Goal: Task Accomplishment & Management: Manage account settings

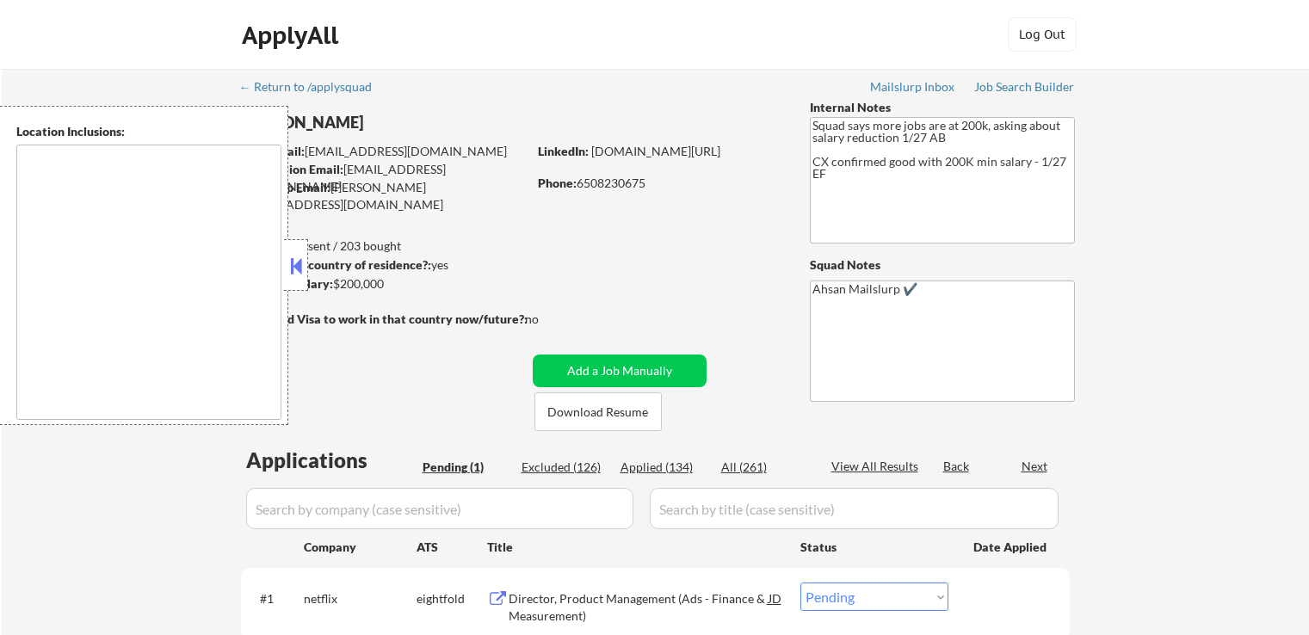
select select ""pending""
type textarea "Santa Clara, CA Campbell, CA Milpitas, CA Sunnyvale, CA Cupertino, CA Los Gatos…"
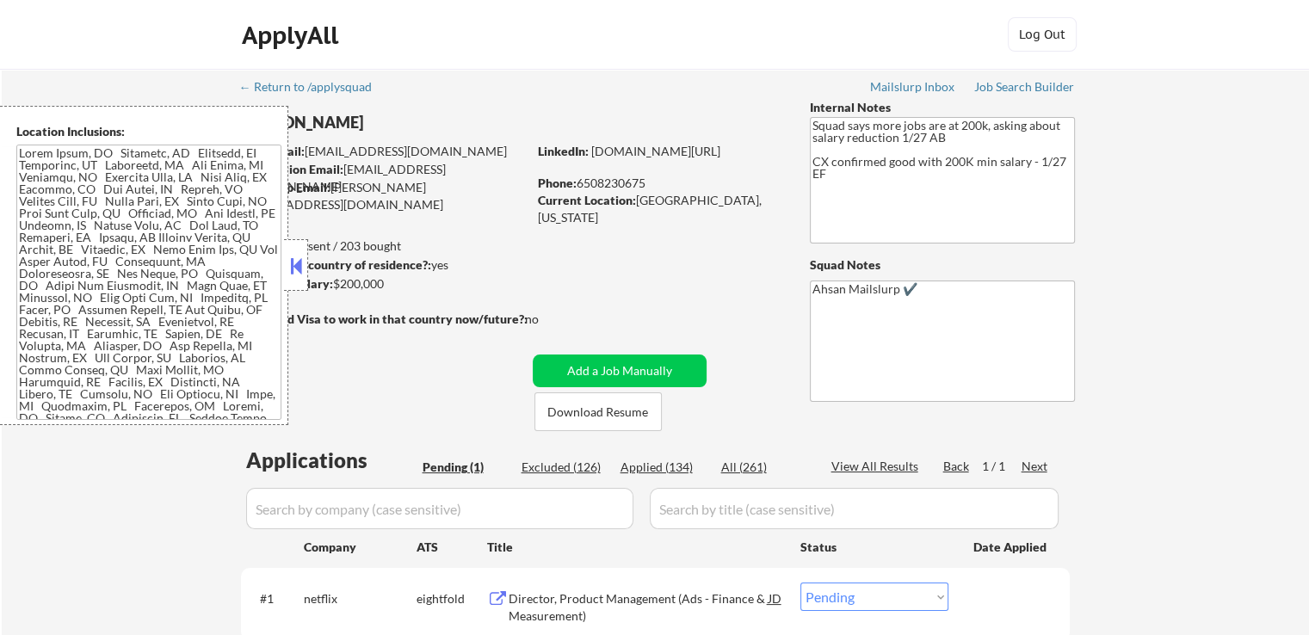
click at [300, 281] on div at bounding box center [296, 265] width 24 height 52
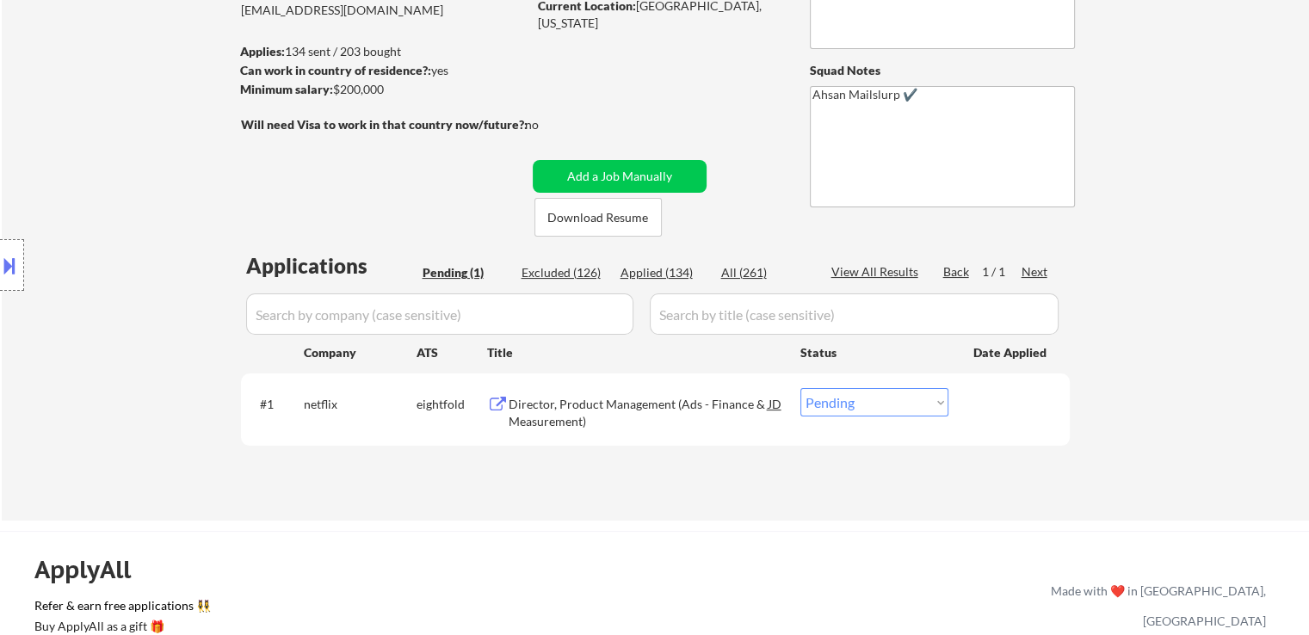
scroll to position [258, 0]
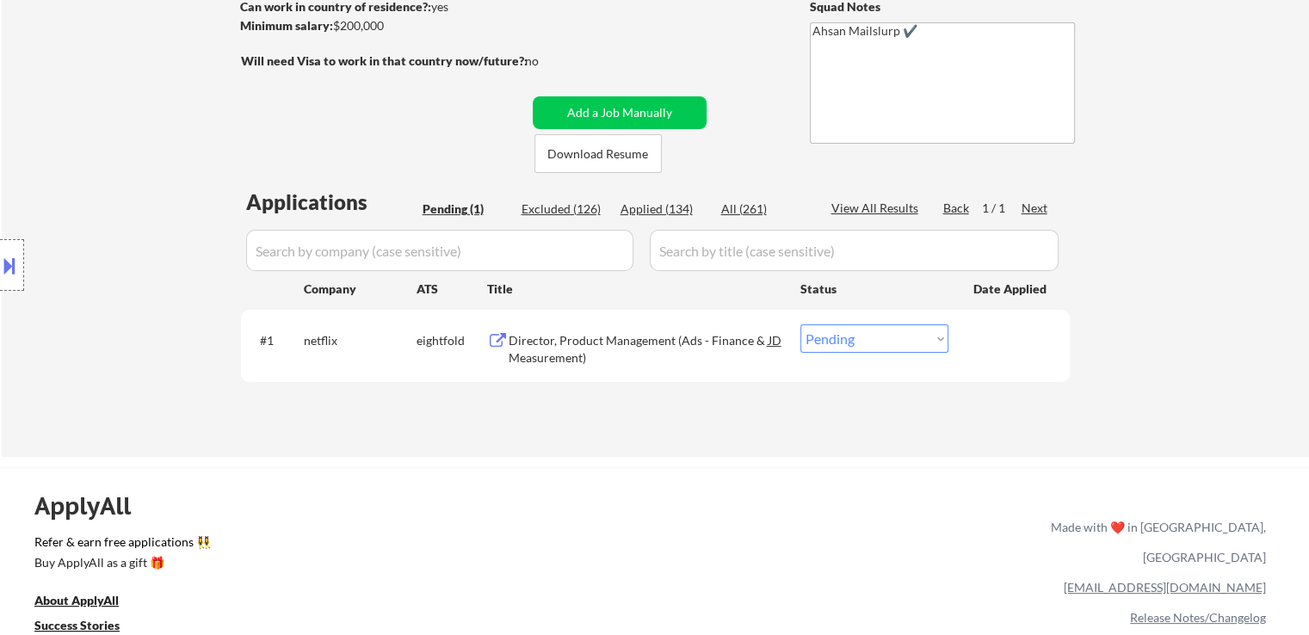
click at [120, 172] on div "Location Inclusions:" at bounding box center [154, 265] width 308 height 319
click at [556, 355] on div "Director, Product Management (Ads - Finance & Measurement)" at bounding box center [639, 349] width 260 height 34
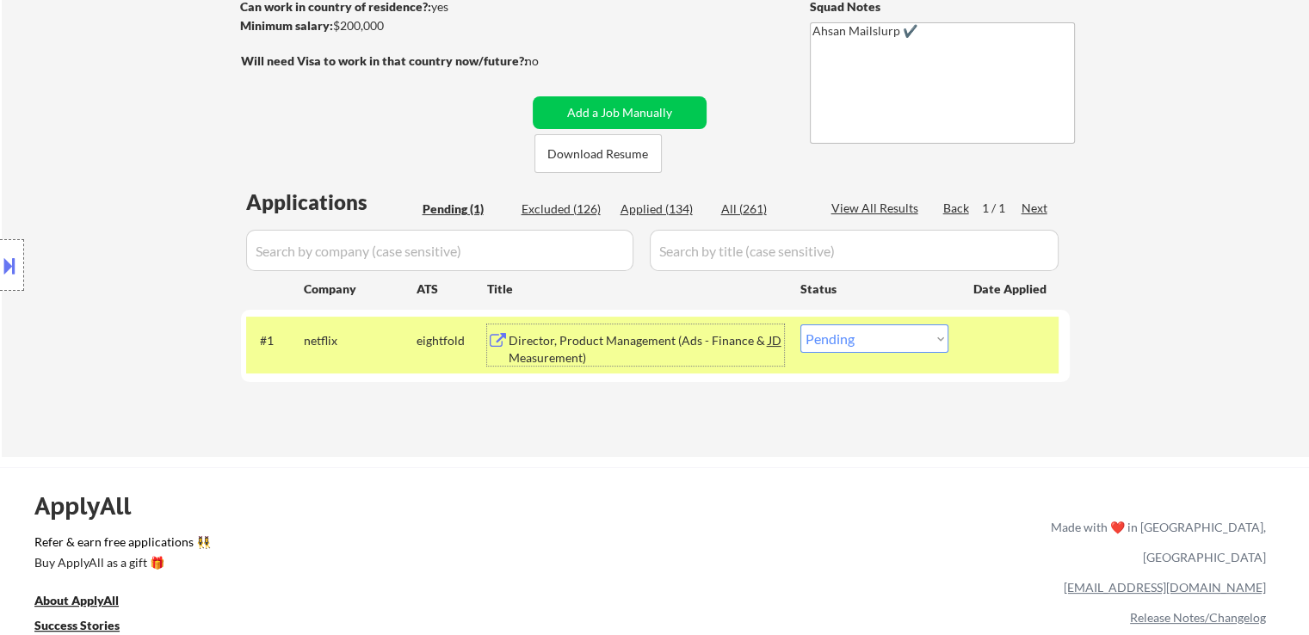
click at [130, 231] on div "Location Inclusions:" at bounding box center [154, 265] width 308 height 319
click at [128, 231] on div "Location Inclusions:" at bounding box center [154, 265] width 308 height 319
click at [127, 231] on div "Location Inclusions:" at bounding box center [154, 265] width 308 height 319
click at [126, 232] on div "Location Inclusions:" at bounding box center [154, 265] width 308 height 319
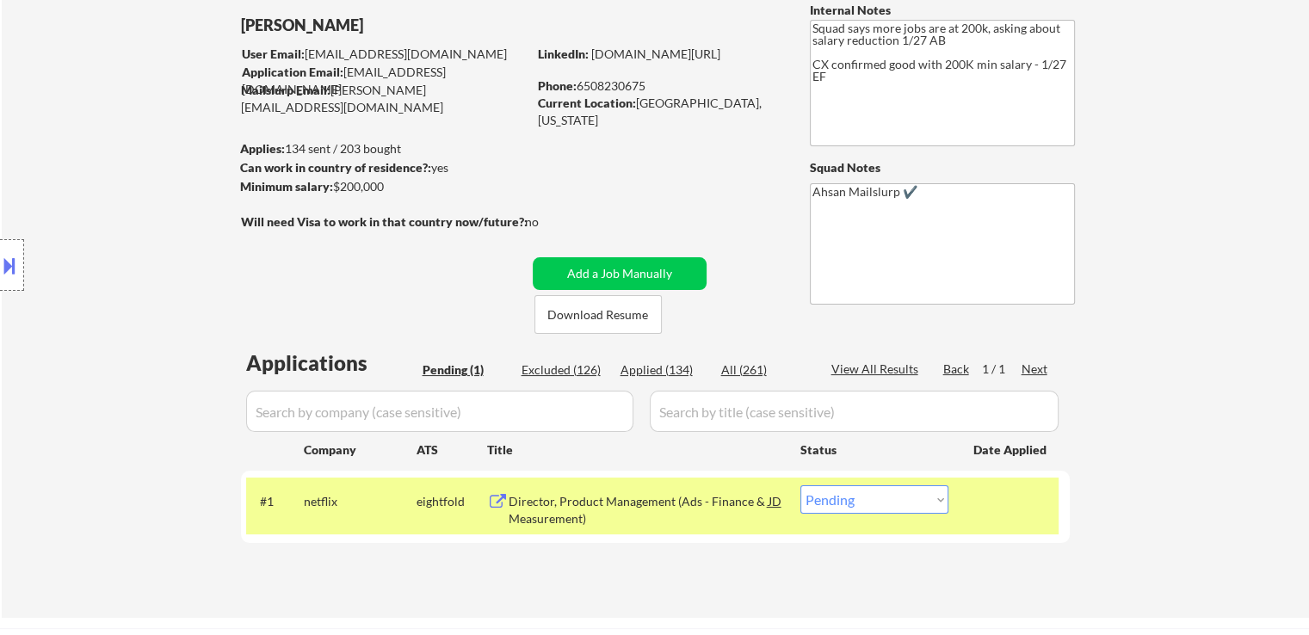
scroll to position [86, 0]
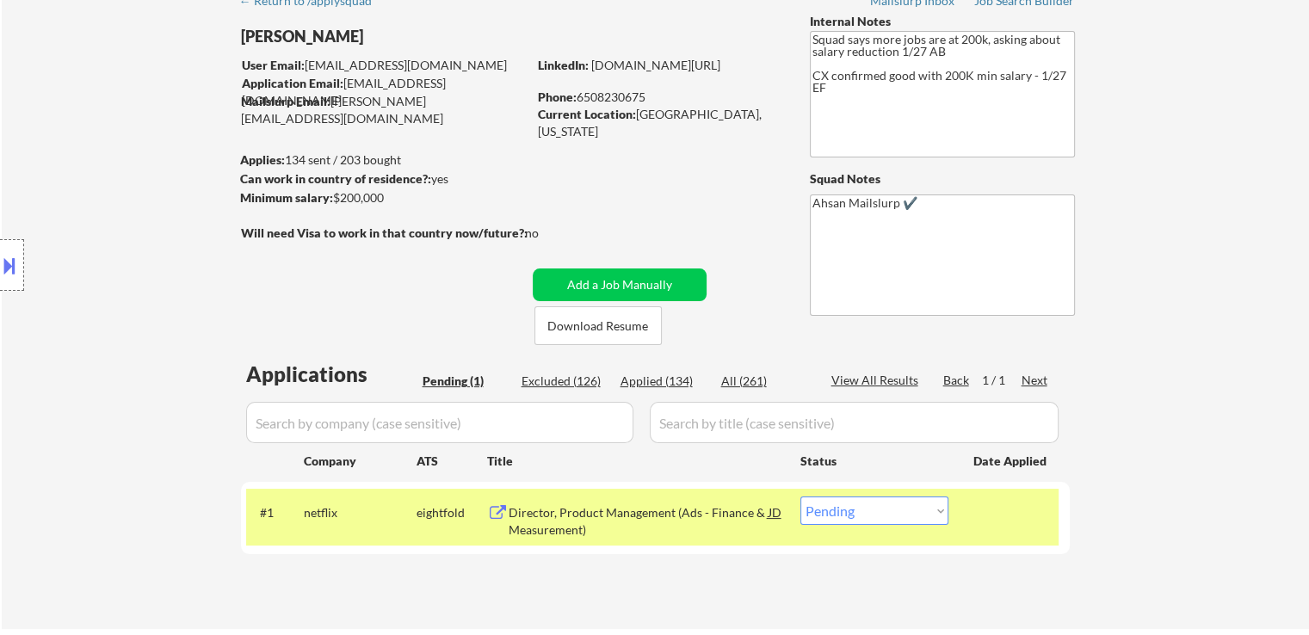
click at [124, 232] on div "Location Inclusions:" at bounding box center [154, 265] width 308 height 319
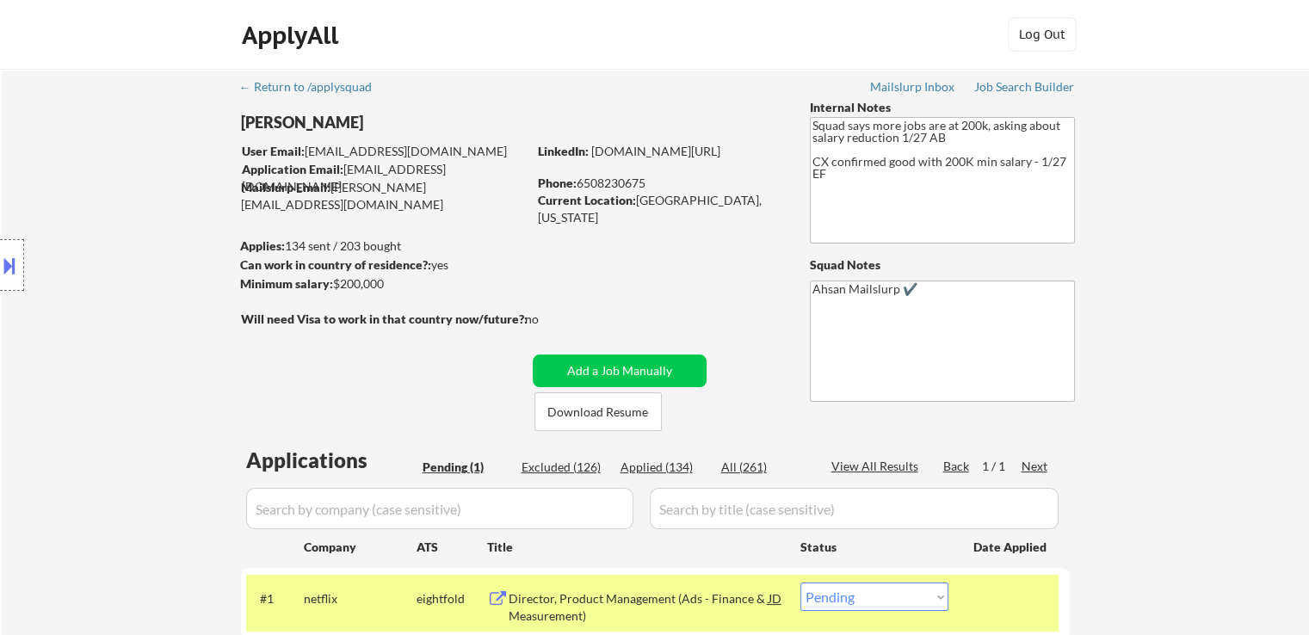
click at [127, 232] on div "Location Inclusions:" at bounding box center [154, 265] width 308 height 319
click at [125, 234] on div "Location Inclusions:" at bounding box center [154, 265] width 308 height 319
click at [125, 235] on div "Location Inclusions:" at bounding box center [154, 265] width 308 height 319
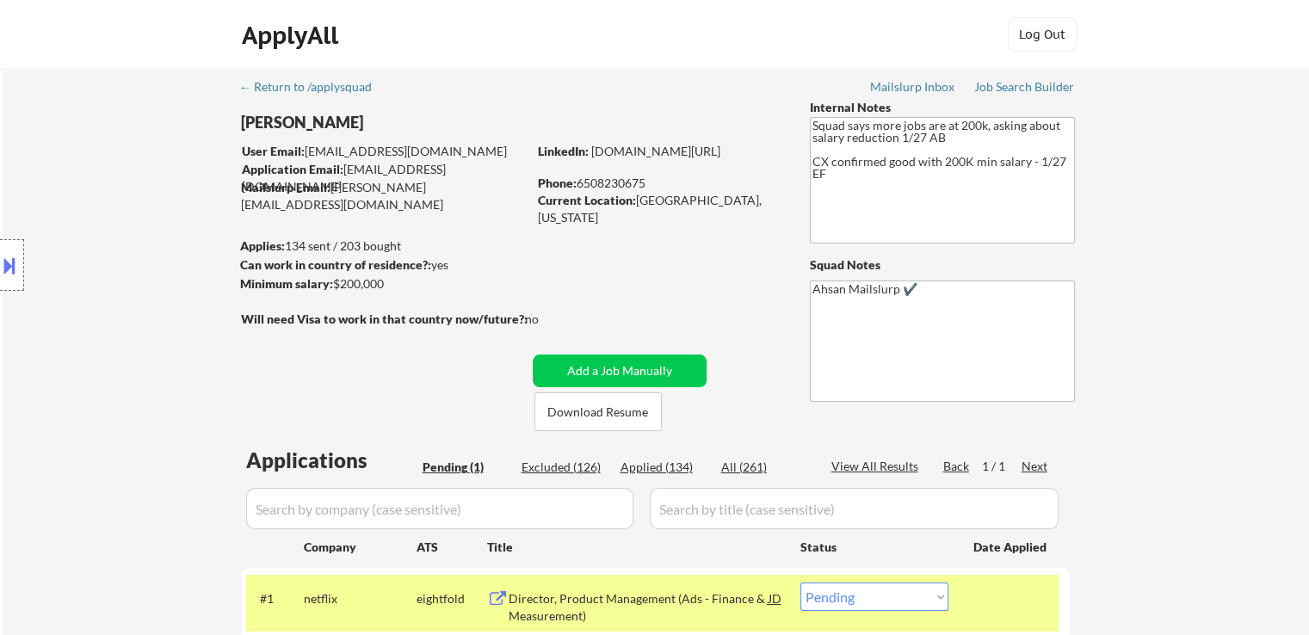
click at [125, 235] on div "Location Inclusions:" at bounding box center [154, 265] width 308 height 319
click at [125, 236] on div "Location Inclusions:" at bounding box center [154, 265] width 308 height 319
click at [125, 238] on div "Location Inclusions:" at bounding box center [154, 265] width 308 height 319
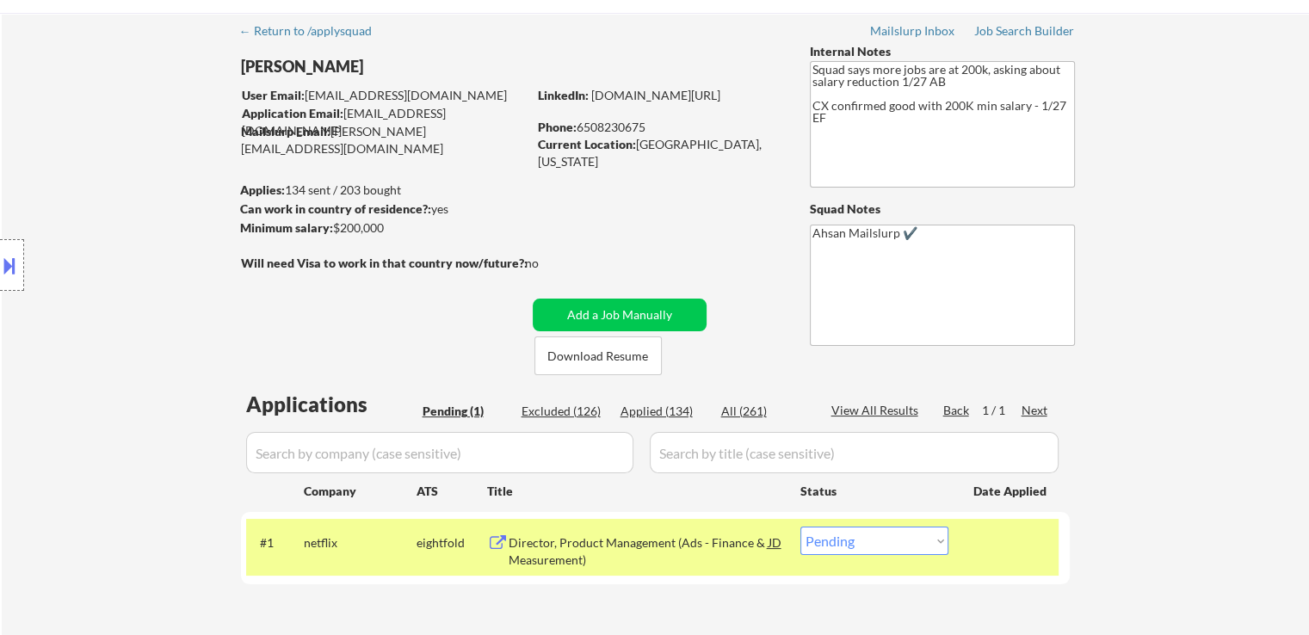
scroll to position [86, 0]
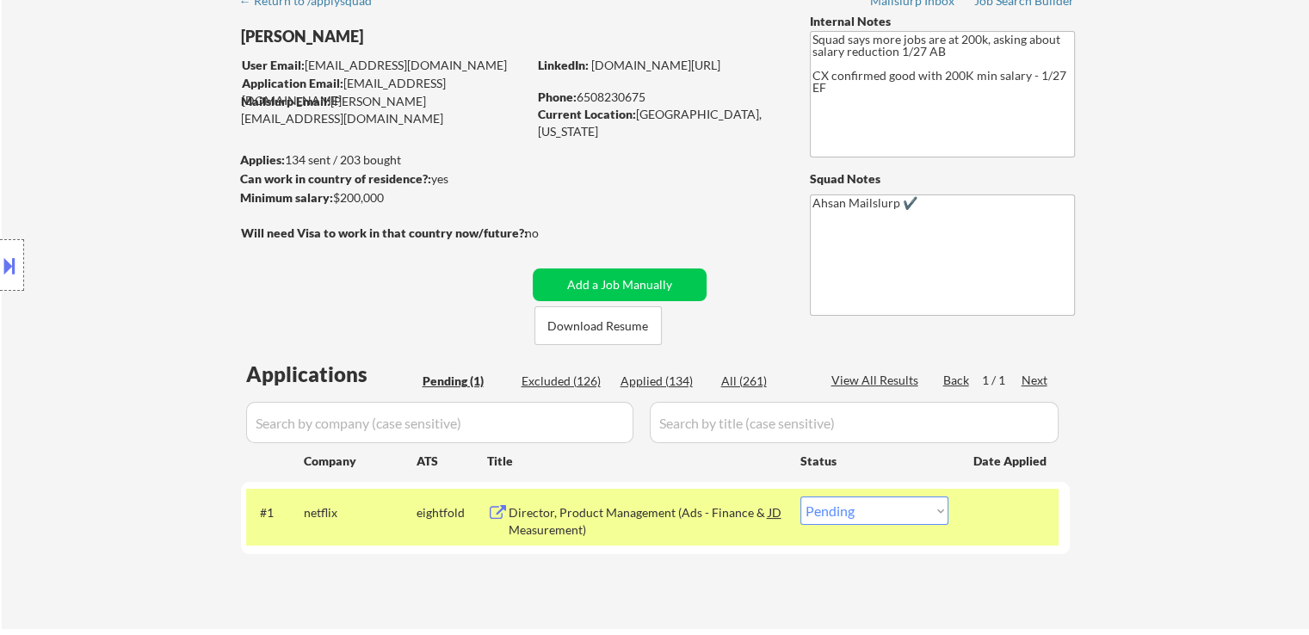
click at [125, 238] on div "Location Inclusions:" at bounding box center [154, 265] width 308 height 319
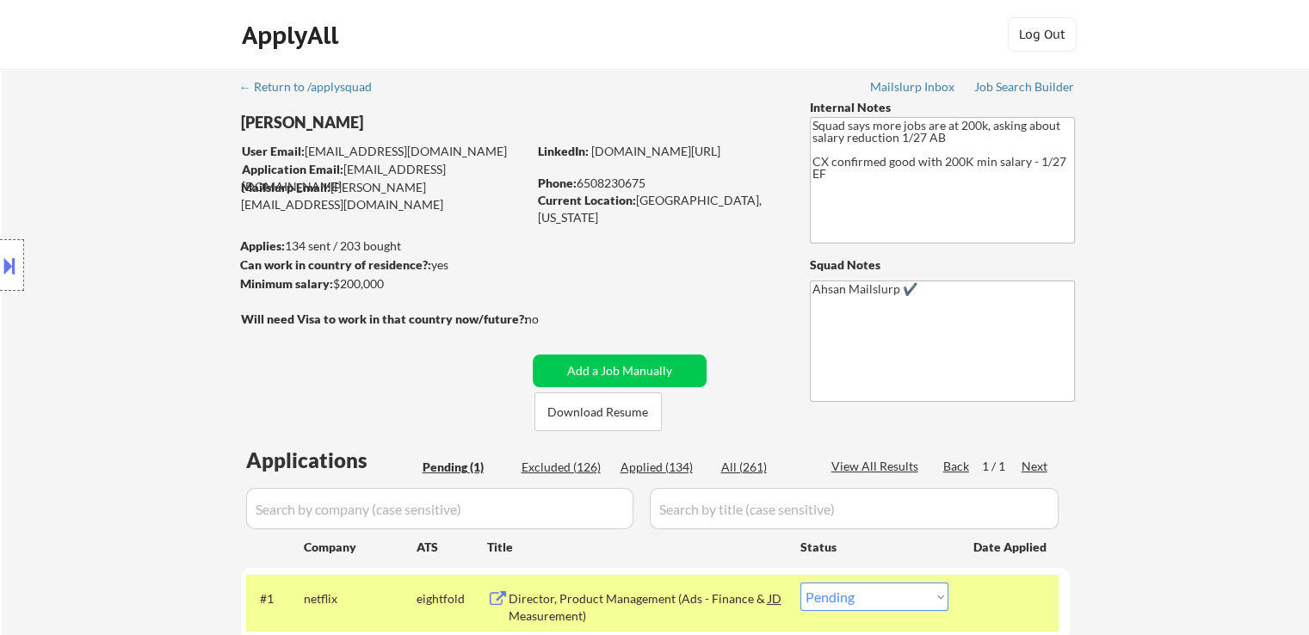
click at [125, 238] on div "Location Inclusions:" at bounding box center [154, 265] width 308 height 319
click at [126, 238] on div "Location Inclusions:" at bounding box center [154, 265] width 308 height 319
click at [125, 240] on div "Location Inclusions:" at bounding box center [154, 265] width 308 height 319
click at [124, 241] on div "Location Inclusions:" at bounding box center [154, 265] width 308 height 319
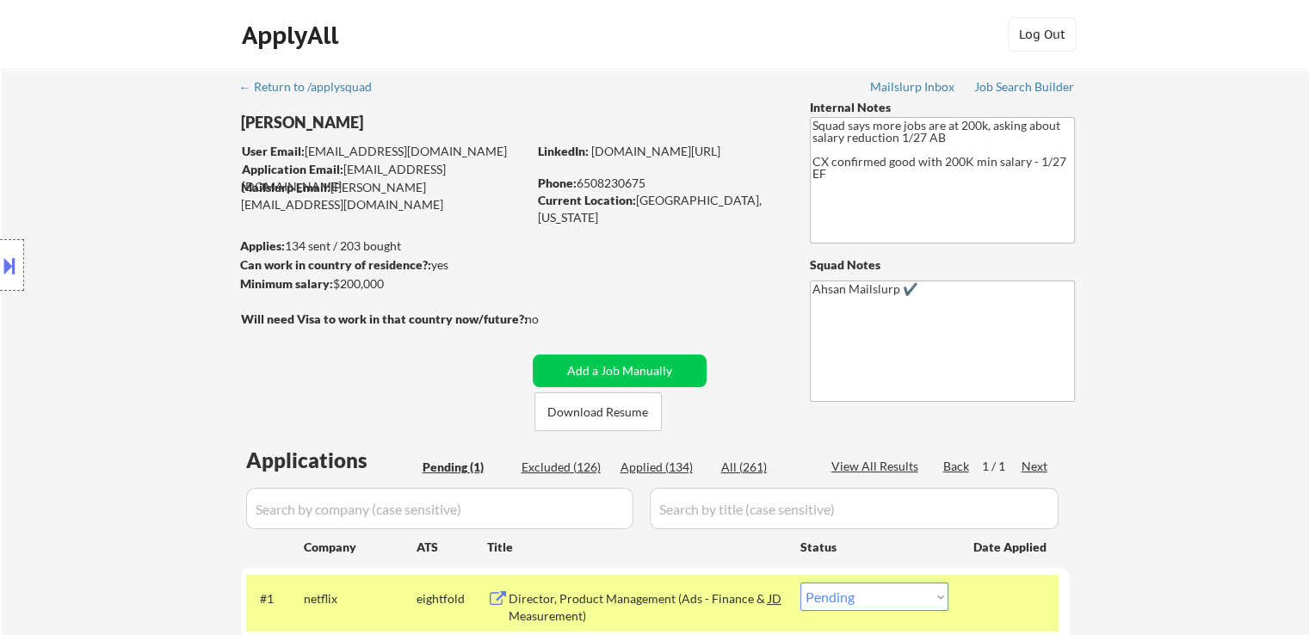
click at [125, 242] on div "Location Inclusions:" at bounding box center [154, 265] width 308 height 319
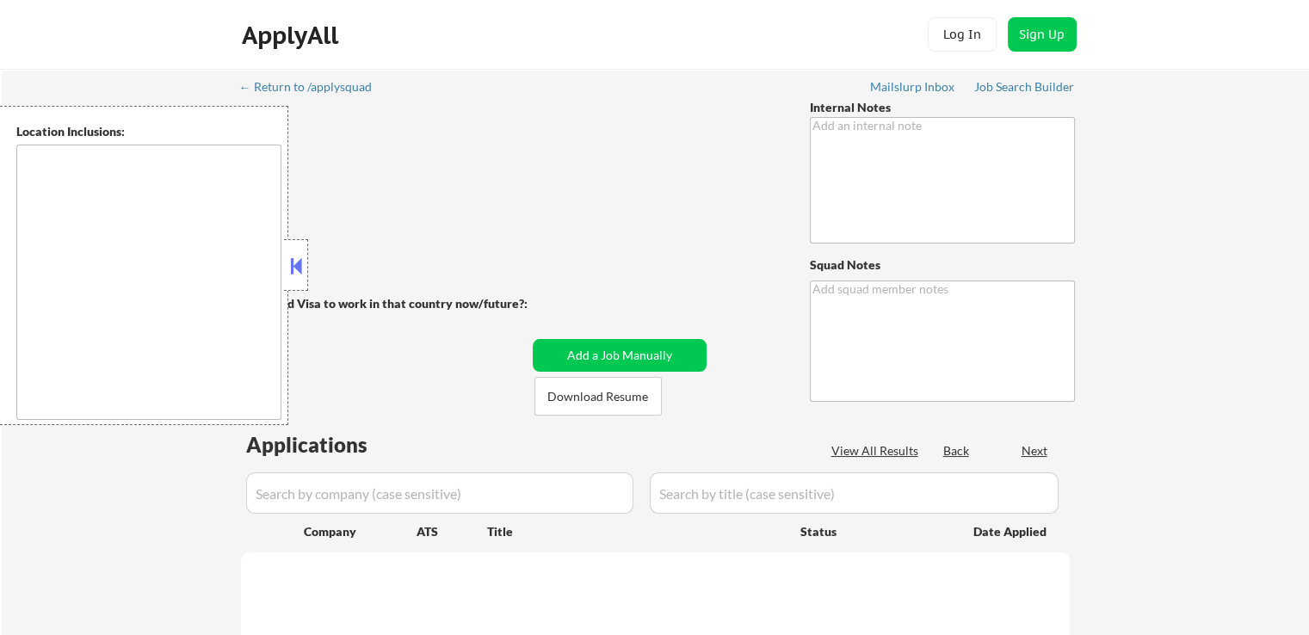
type textarea "Squad says more jobs are at 200k, asking about salary reduction 1/27 AB CX conf…"
type textarea "Ahsan Mailslurp ✔️"
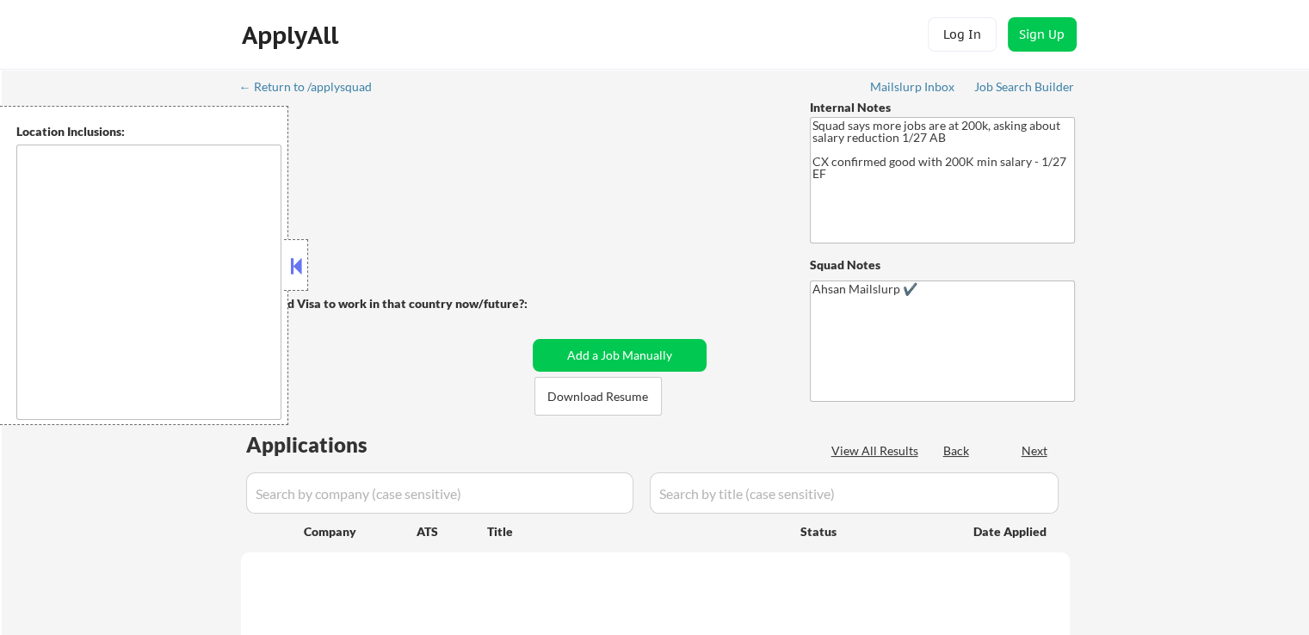
click at [298, 266] on button at bounding box center [296, 266] width 19 height 26
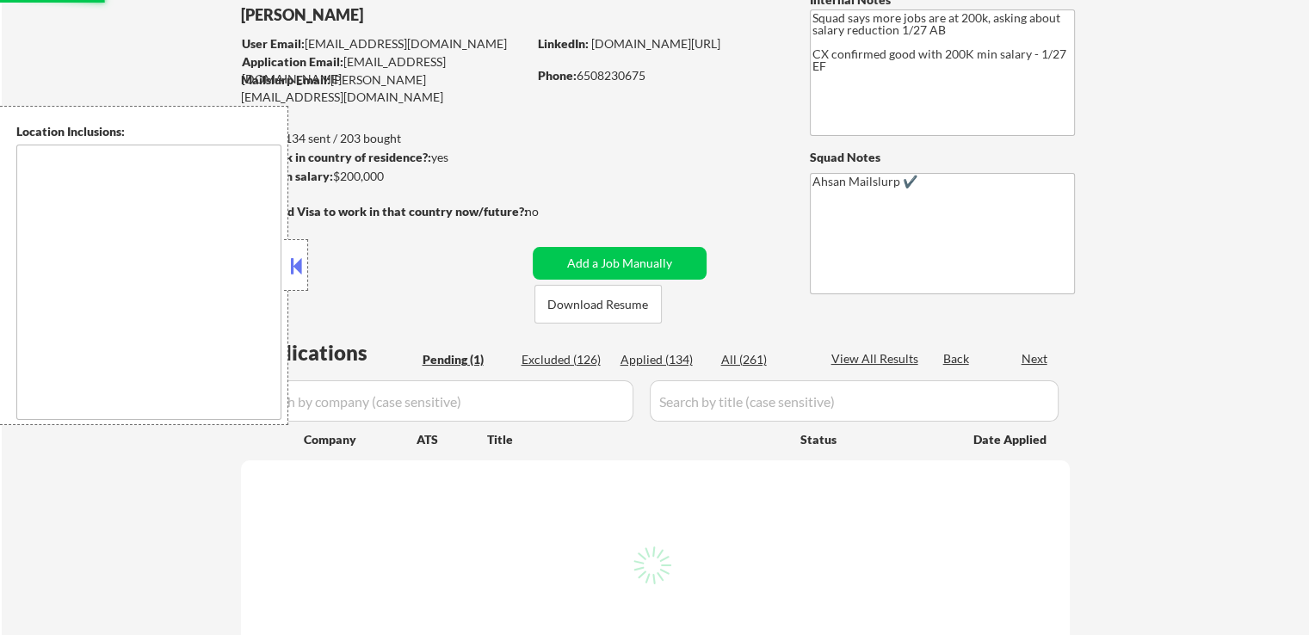
scroll to position [172, 0]
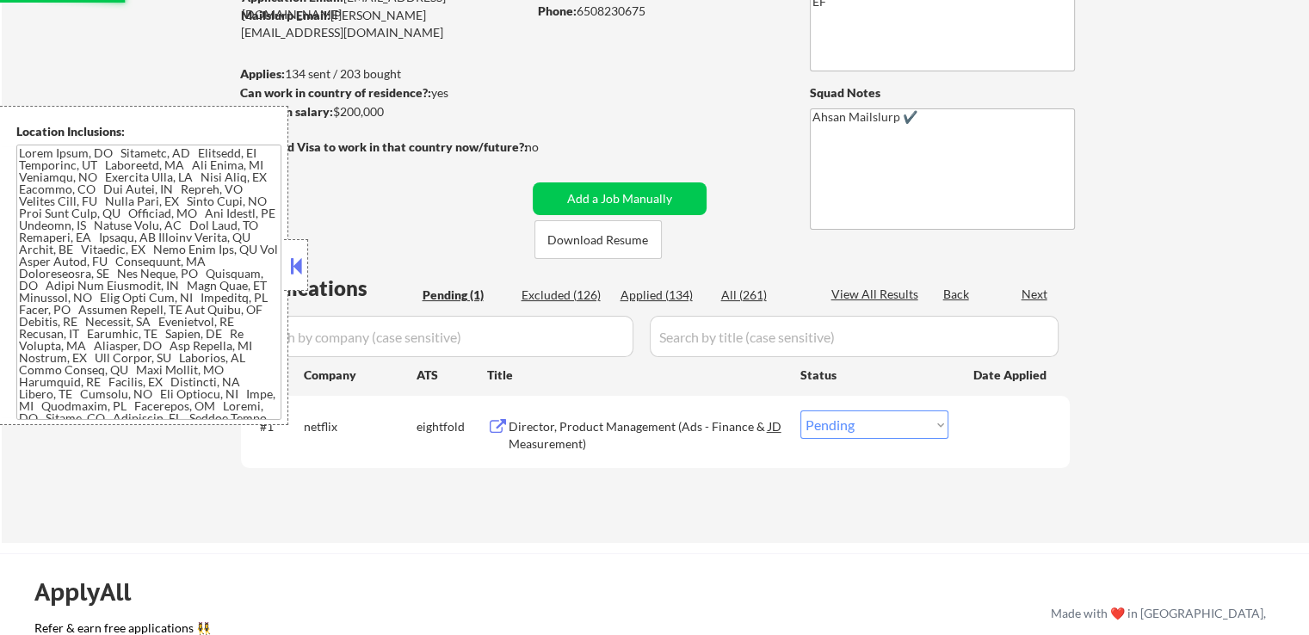
click at [300, 273] on div "Location Inclusions:" at bounding box center [154, 265] width 308 height 319
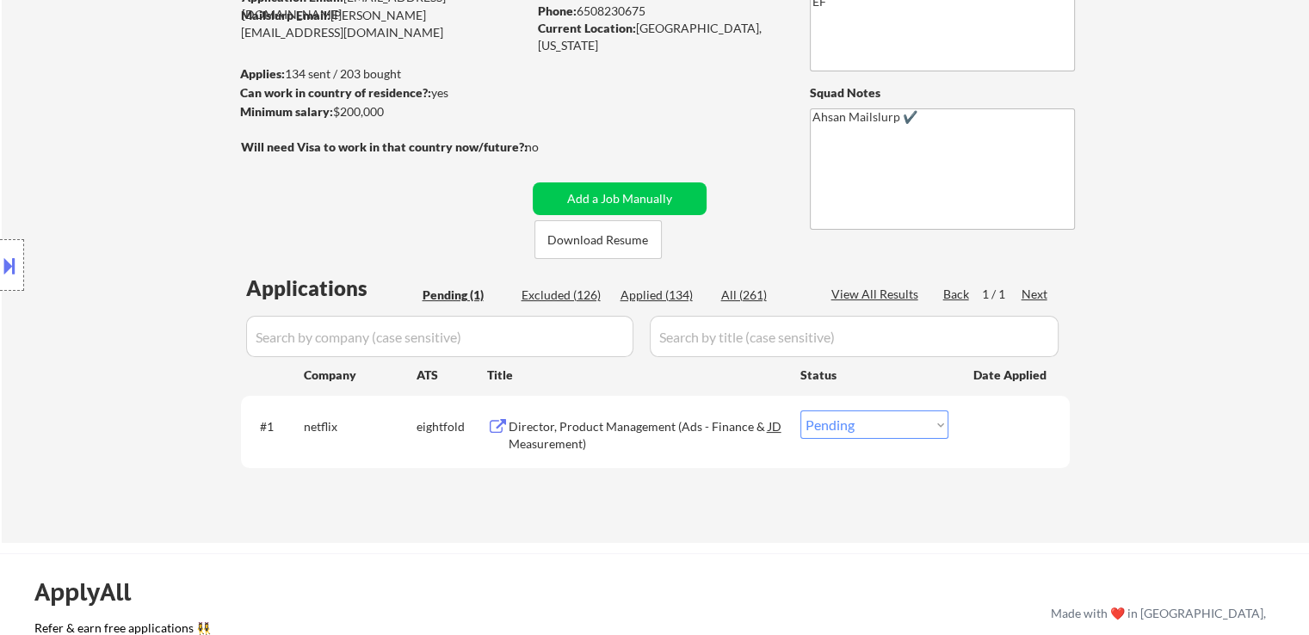
click at [533, 439] on div "Director, Product Management (Ads - Finance & Measurement)" at bounding box center [639, 435] width 260 height 34
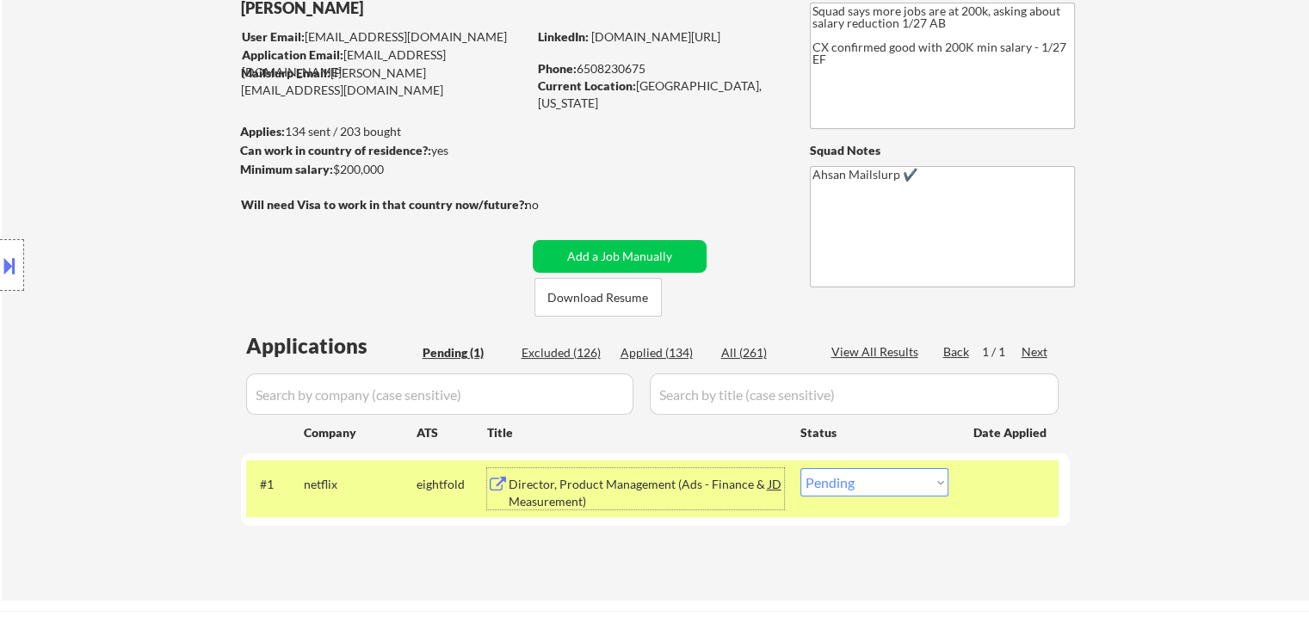
scroll to position [86, 0]
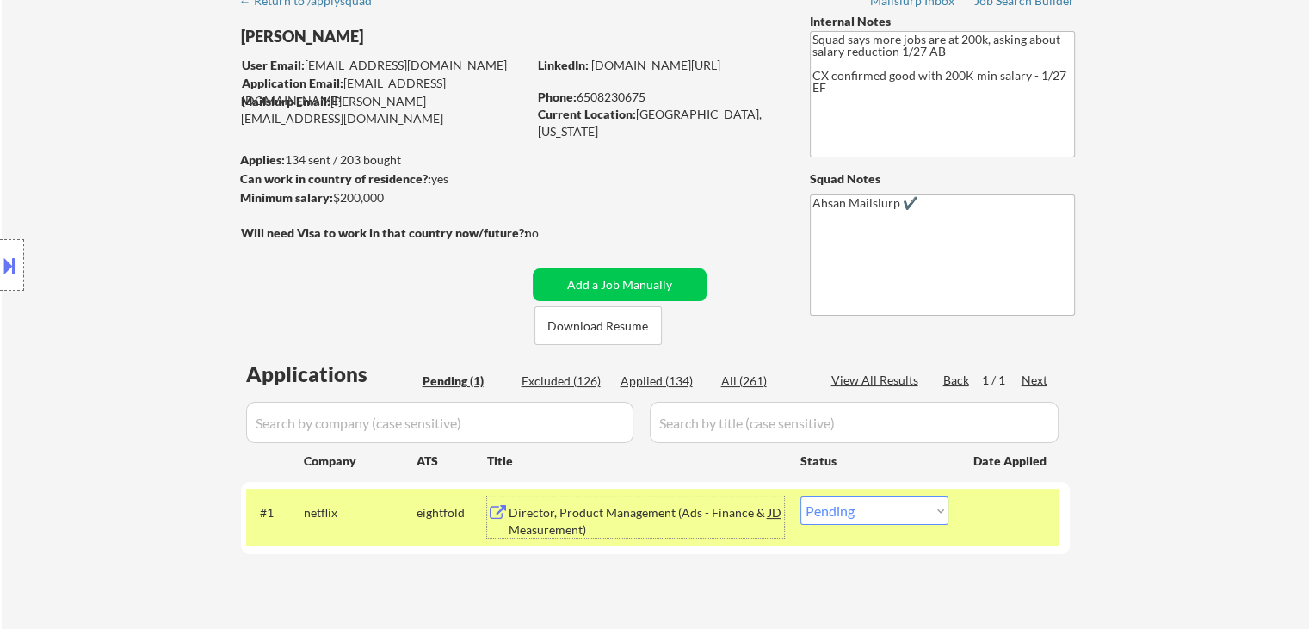
click at [4, 263] on button at bounding box center [9, 265] width 19 height 28
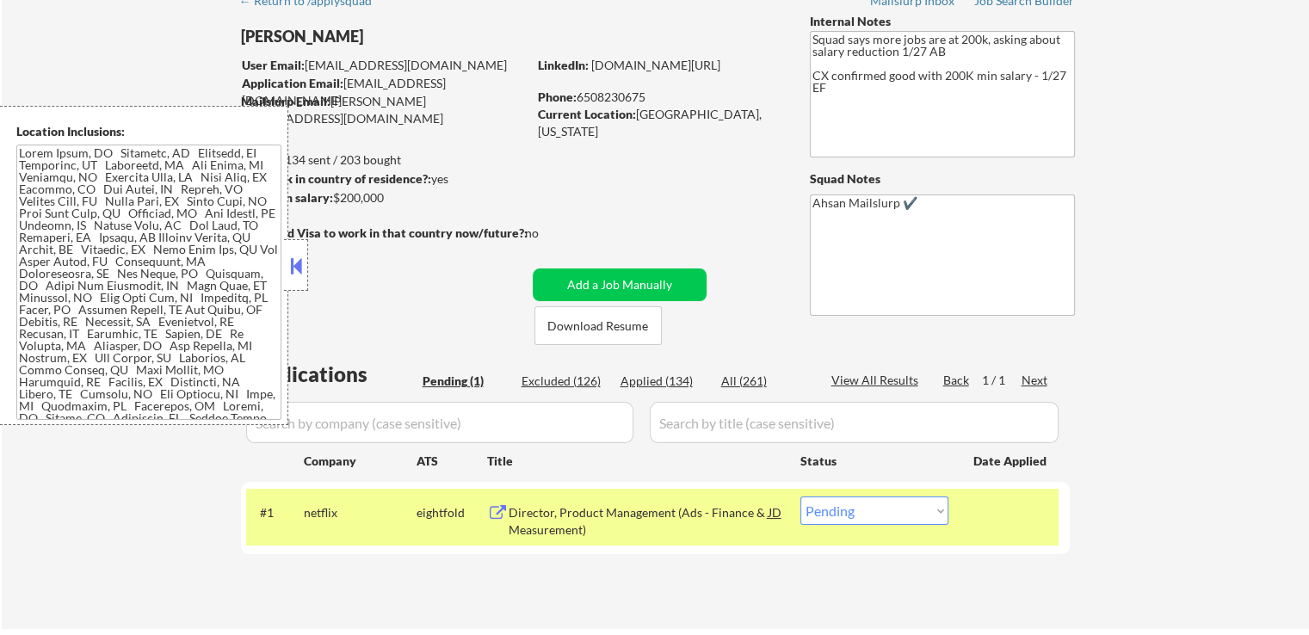
click at [114, 188] on textarea at bounding box center [148, 282] width 265 height 275
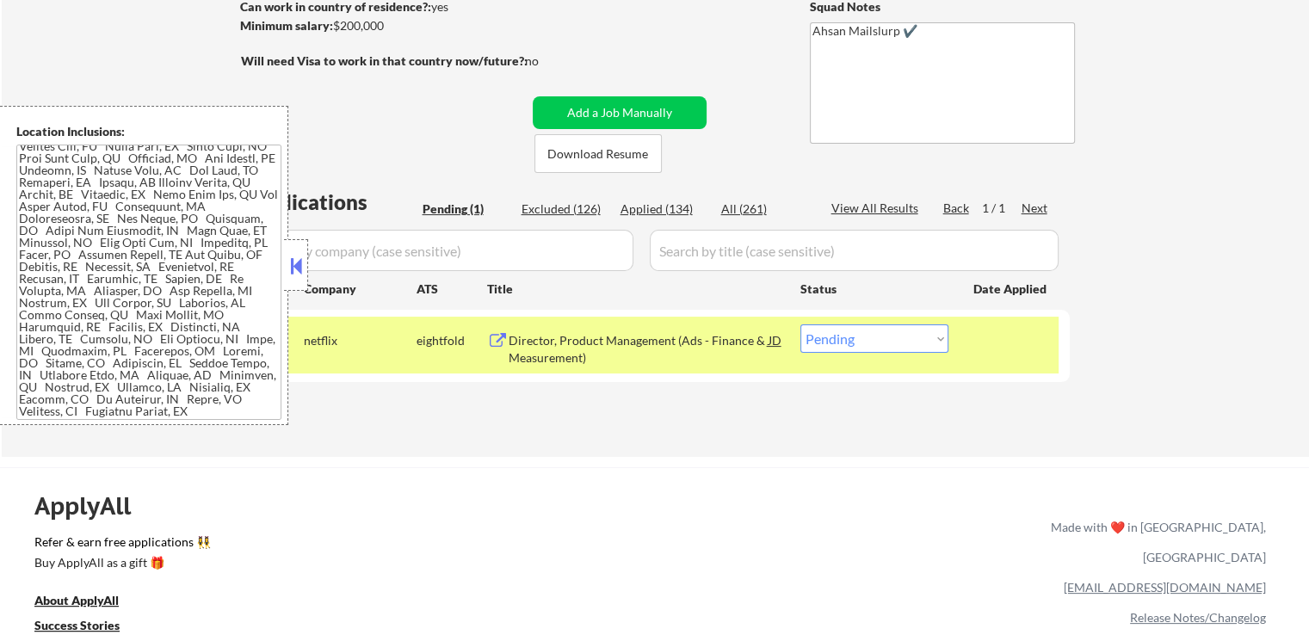
scroll to position [0, 0]
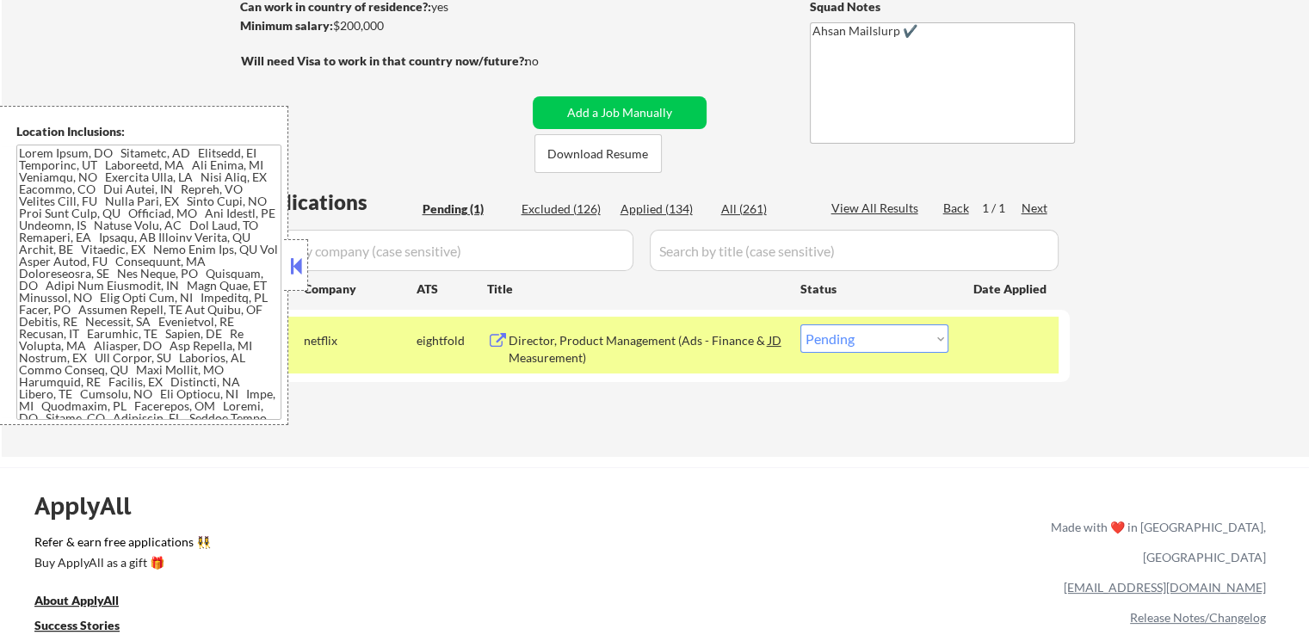
click at [856, 345] on select "Choose an option... Pending Applied Excluded (Questions) Excluded (Expired) Exc…" at bounding box center [874, 338] width 148 height 28
select select ""applied""
click at [800, 324] on select "Choose an option... Pending Applied Excluded (Questions) Excluded (Expired) Exc…" at bounding box center [874, 338] width 148 height 28
click at [296, 275] on button at bounding box center [296, 266] width 19 height 26
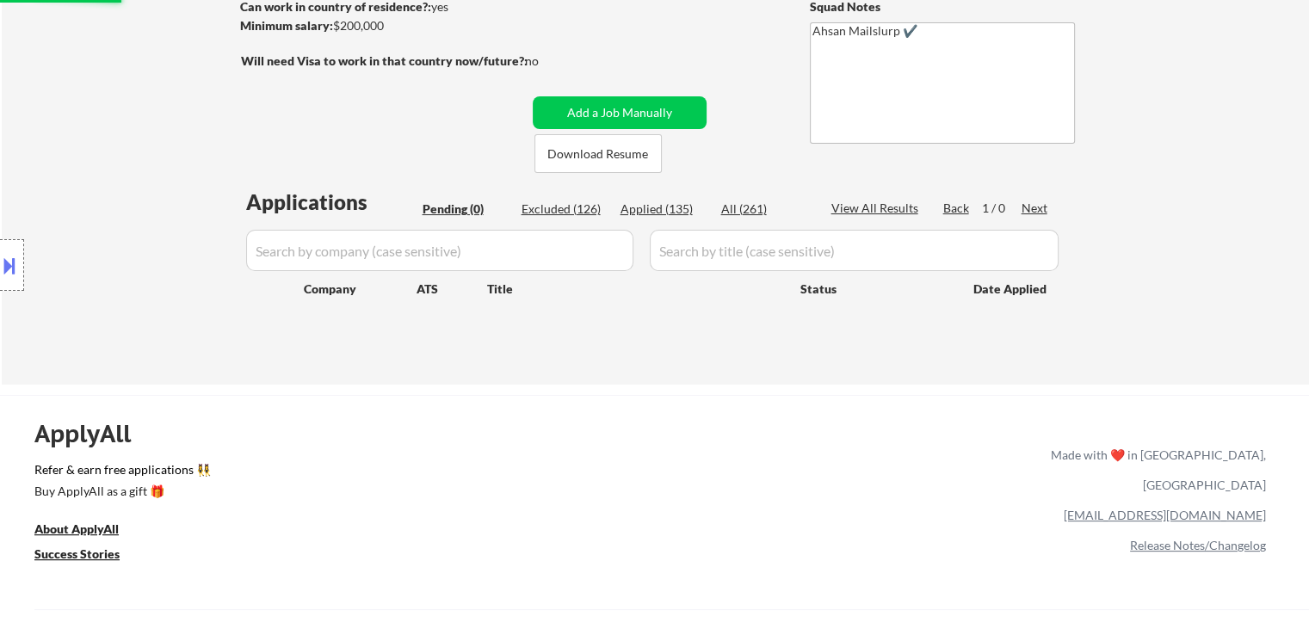
click at [95, 264] on div "Location Inclusions:" at bounding box center [154, 265] width 308 height 319
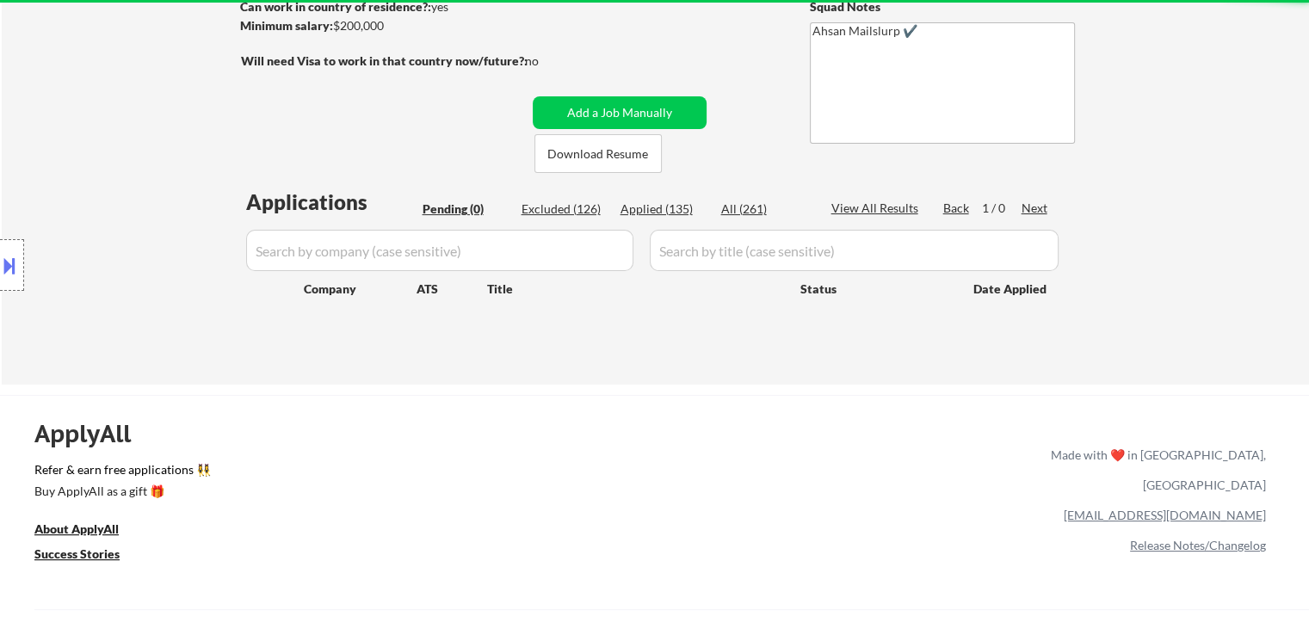
click at [92, 259] on div "Location Inclusions:" at bounding box center [154, 265] width 308 height 319
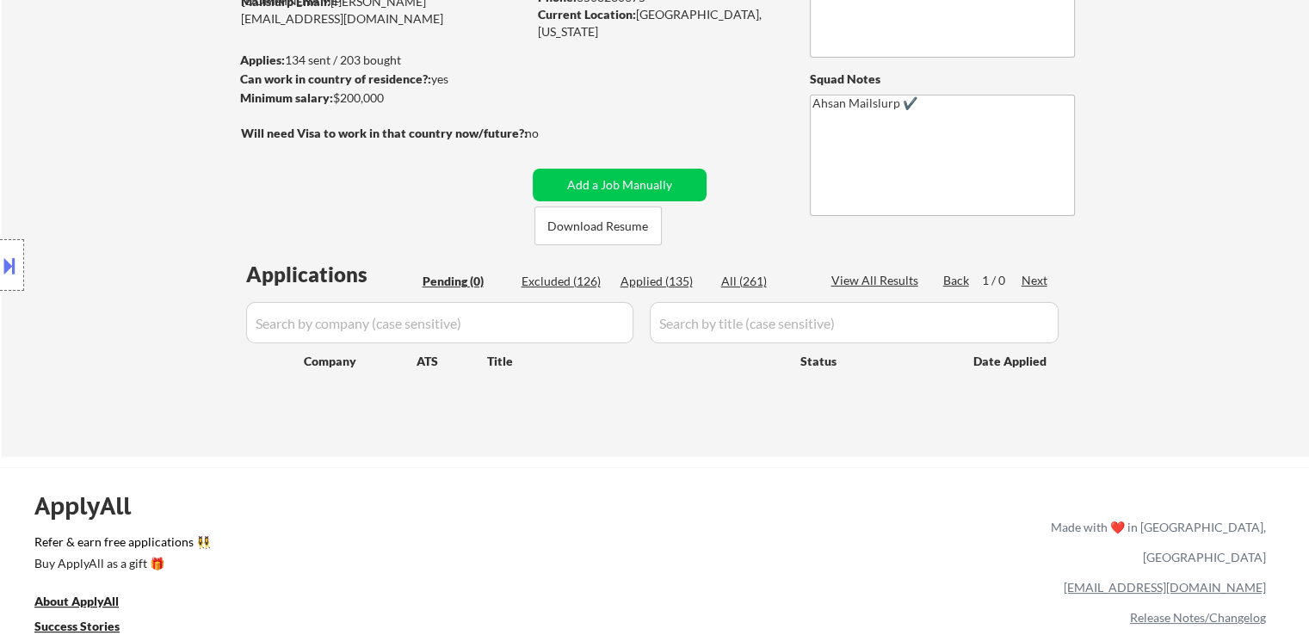
scroll to position [86, 0]
